Goal: Task Accomplishment & Management: Manage account settings

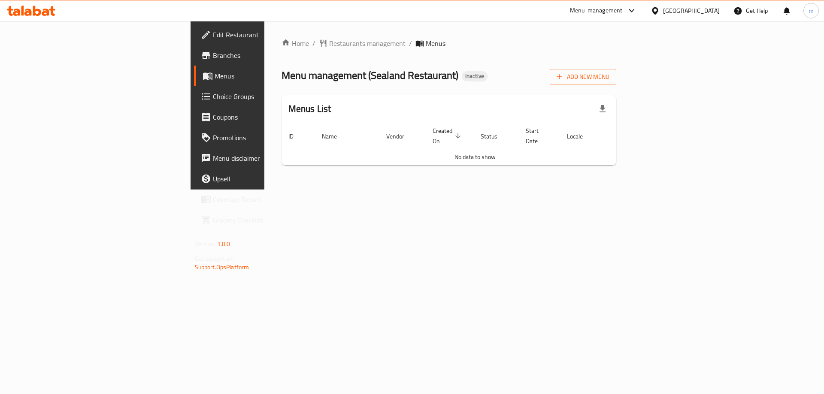
click at [616, 85] on div "Home / Restaurants management / Menus Menu management ( Sealand Restaurant ) In…" at bounding box center [448, 105] width 335 height 134
click at [563, 78] on icon "button" at bounding box center [559, 76] width 9 height 9
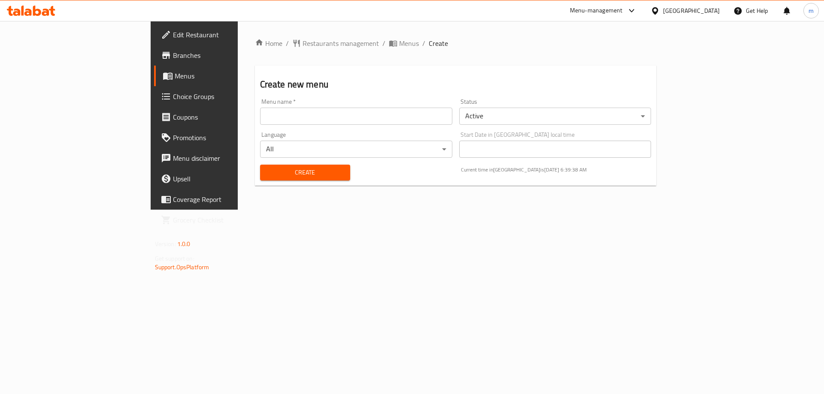
click at [342, 120] on input "text" at bounding box center [356, 116] width 192 height 17
type input "[DATE]"
click at [260, 165] on button "Create" at bounding box center [305, 173] width 90 height 16
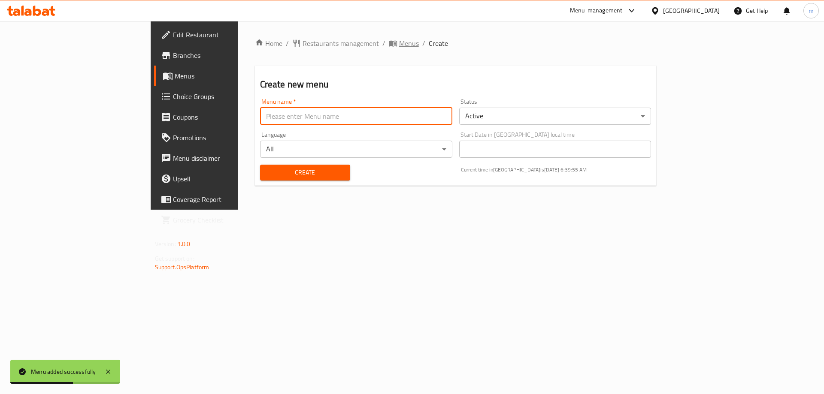
click at [389, 41] on span "breadcrumb" at bounding box center [394, 43] width 10 height 9
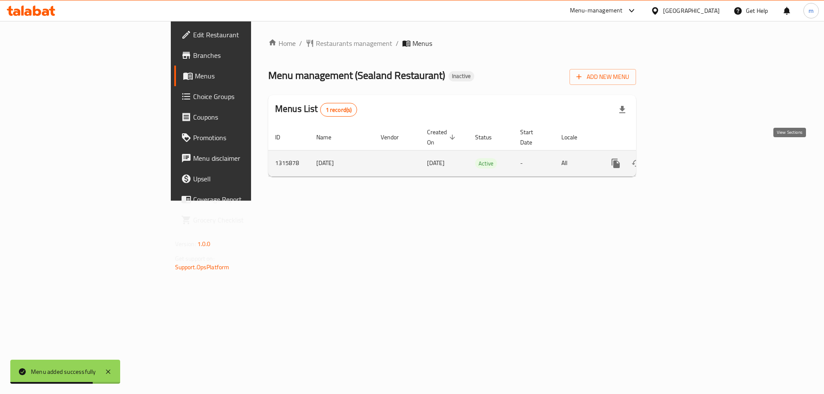
click at [682, 158] on icon "enhanced table" at bounding box center [677, 163] width 10 height 10
